Goal: Task Accomplishment & Management: Manage account settings

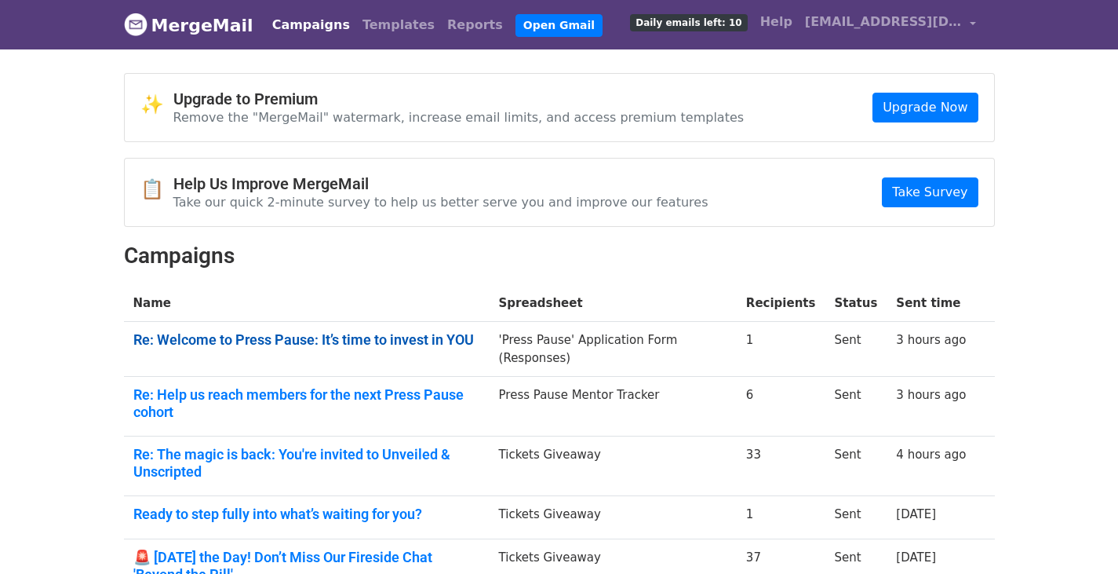
click at [305, 333] on link "Re: Welcome to Press Pause: It’s time to invest in YOU" at bounding box center [306, 339] width 347 height 17
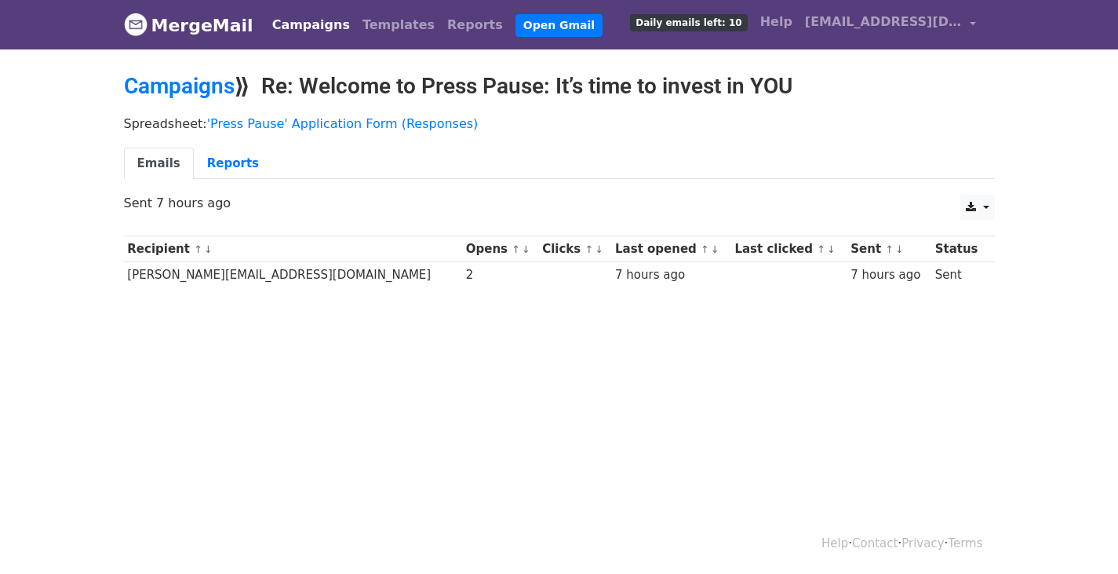
click at [158, 65] on body "MergeMail Campaigns Templates Reports Open Gmail Daily emails left: 10 Help com…" at bounding box center [559, 181] width 1118 height 362
click at [167, 84] on link "Campaigns" at bounding box center [179, 86] width 111 height 26
